Goal: Transaction & Acquisition: Book appointment/travel/reservation

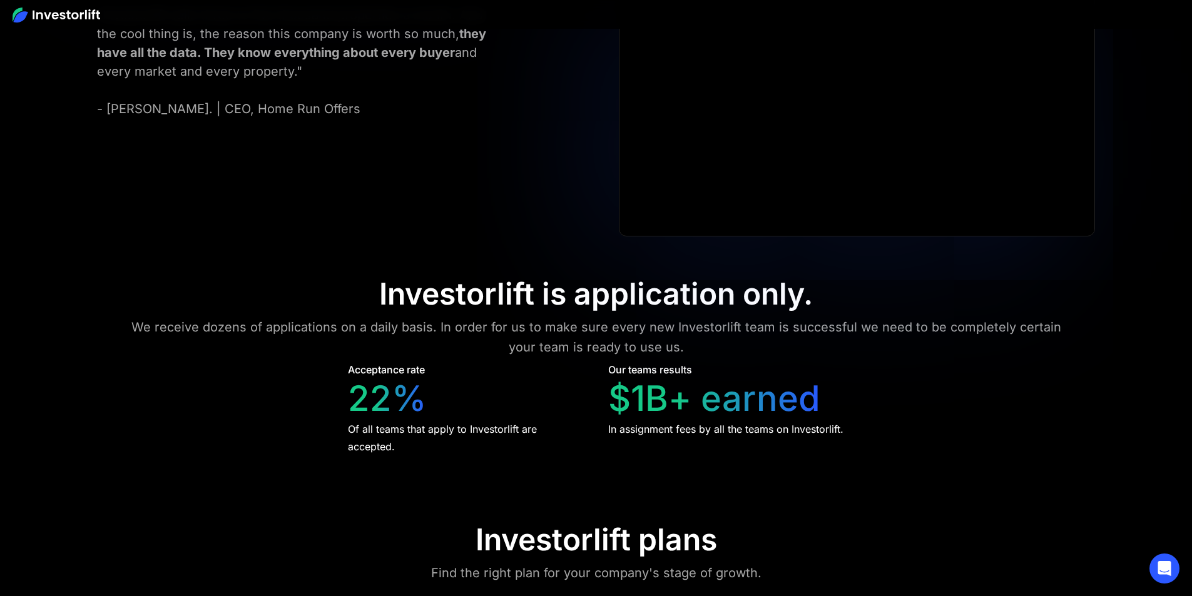
scroll to position [6012, 0]
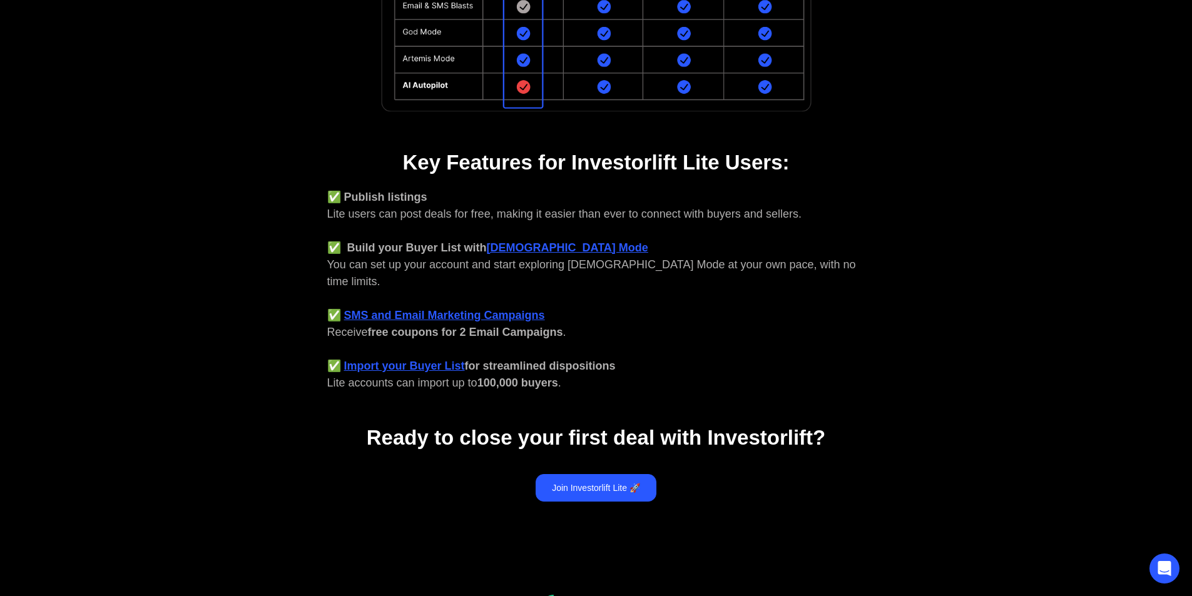
scroll to position [438, 0]
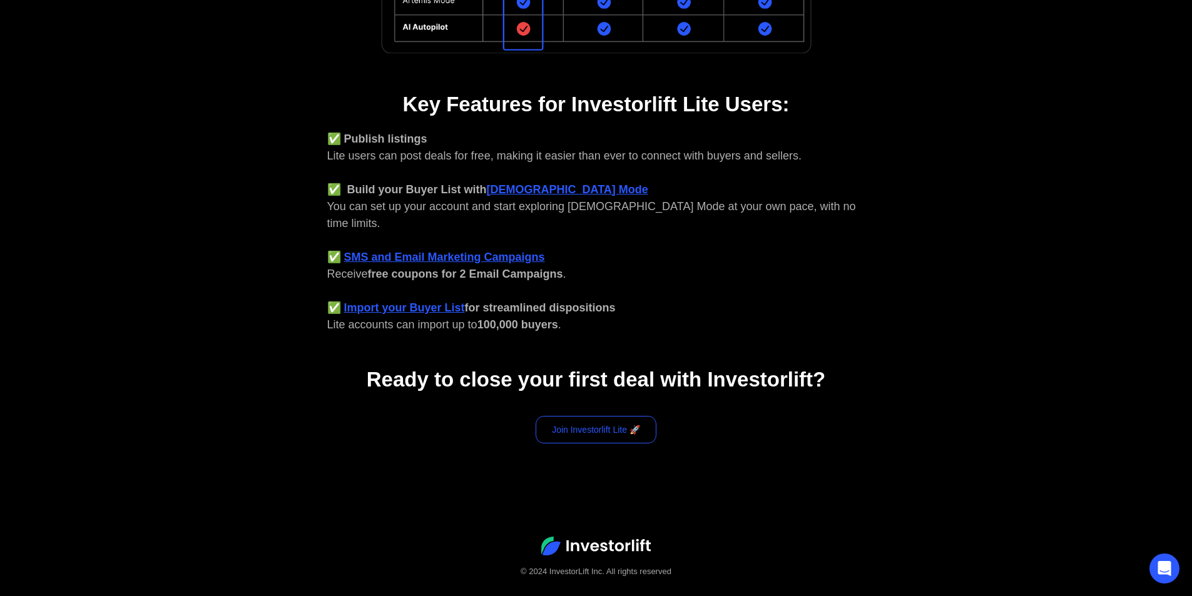
click at [572, 416] on link "Join Investorlift Lite 🚀" at bounding box center [596, 430] width 121 height 28
